Goal: Transaction & Acquisition: Download file/media

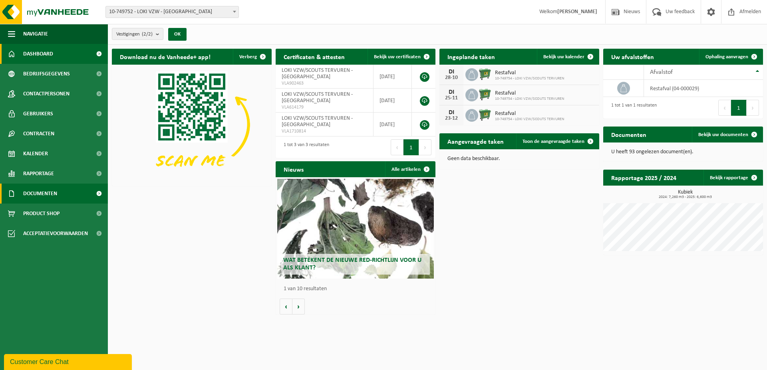
click at [47, 195] on span "Documenten" at bounding box center [40, 194] width 34 height 20
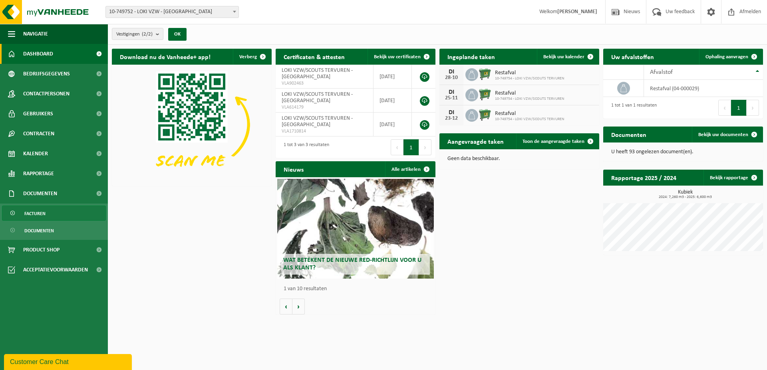
click at [48, 217] on link "Facturen" at bounding box center [54, 213] width 104 height 15
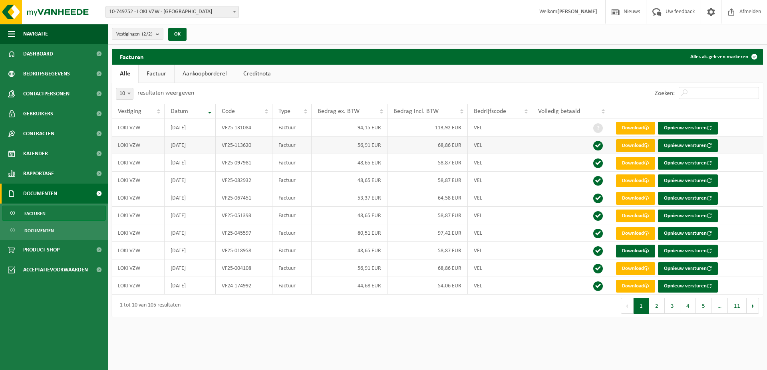
click at [634, 147] on link "Download" at bounding box center [635, 145] width 39 height 13
click at [627, 165] on link "Download" at bounding box center [635, 163] width 39 height 13
click at [627, 127] on link "Download" at bounding box center [635, 128] width 39 height 13
